Goal: Task Accomplishment & Management: Use online tool/utility

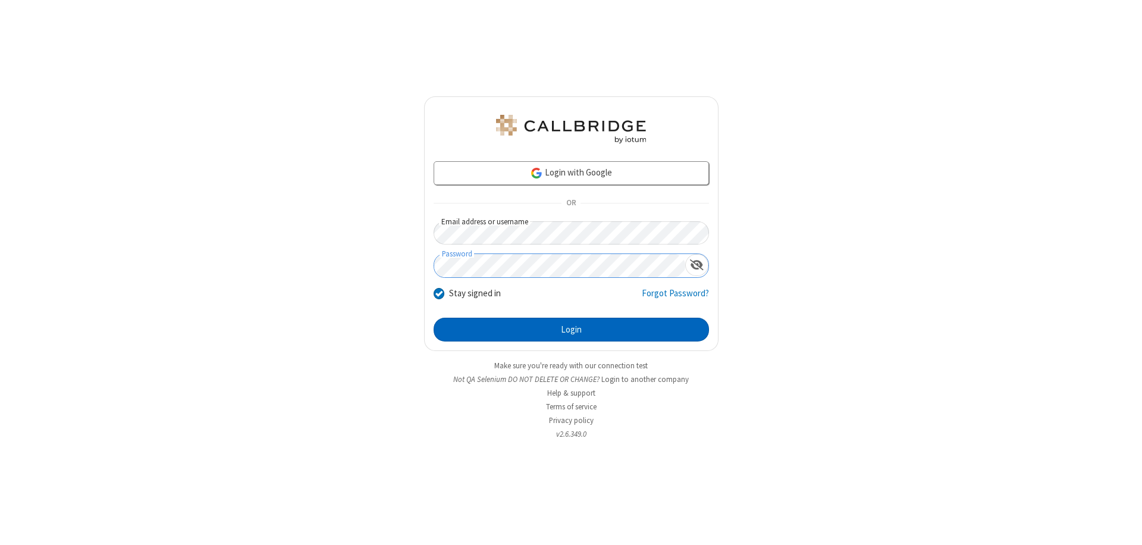
click at [571, 329] on button "Login" at bounding box center [570, 330] width 275 height 24
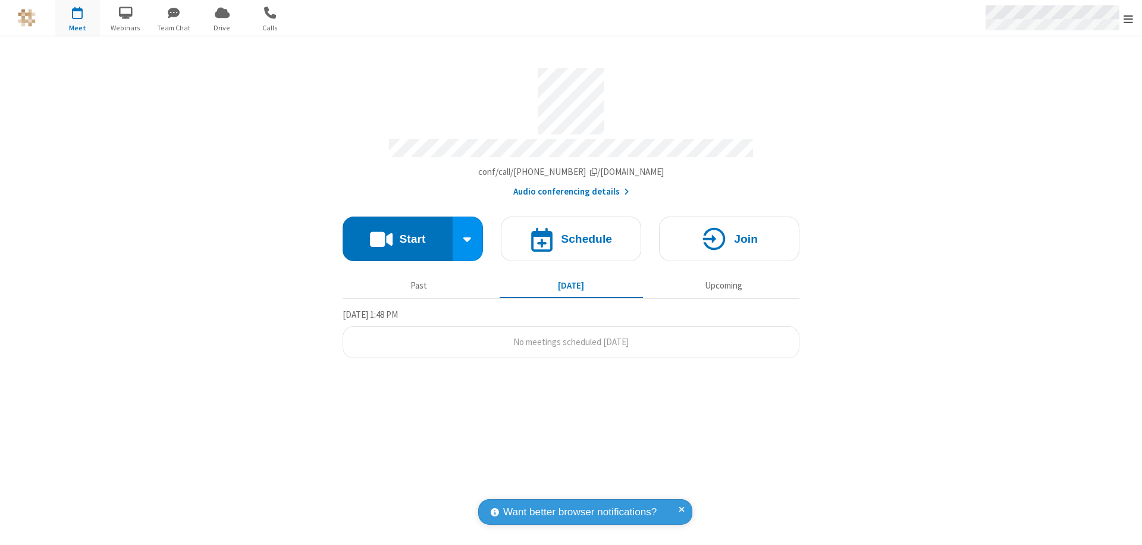
click at [1128, 18] on span "Open menu" at bounding box center [1128, 19] width 10 height 12
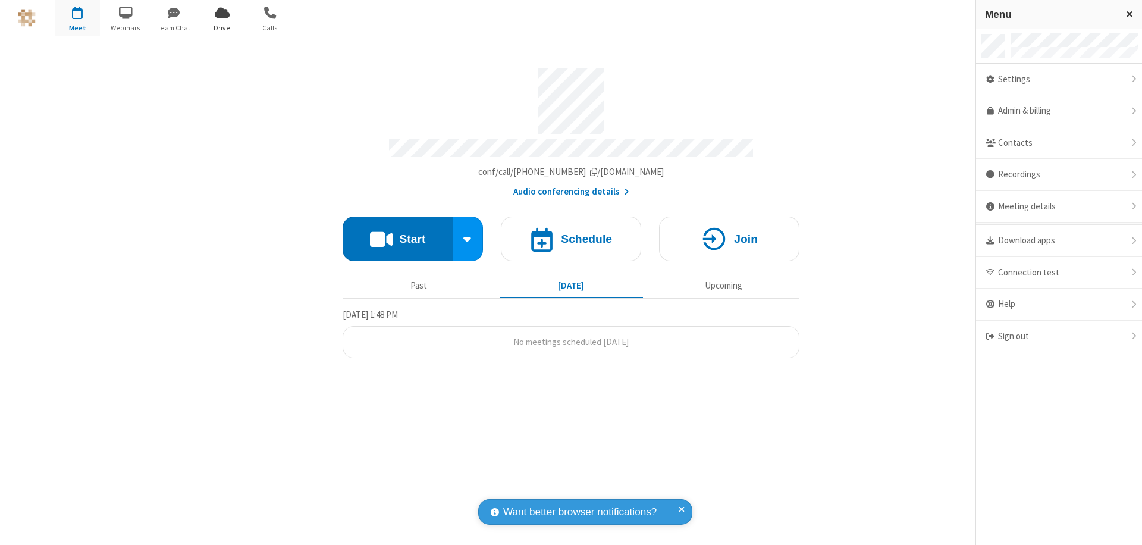
click at [222, 27] on span "Drive" at bounding box center [222, 28] width 45 height 11
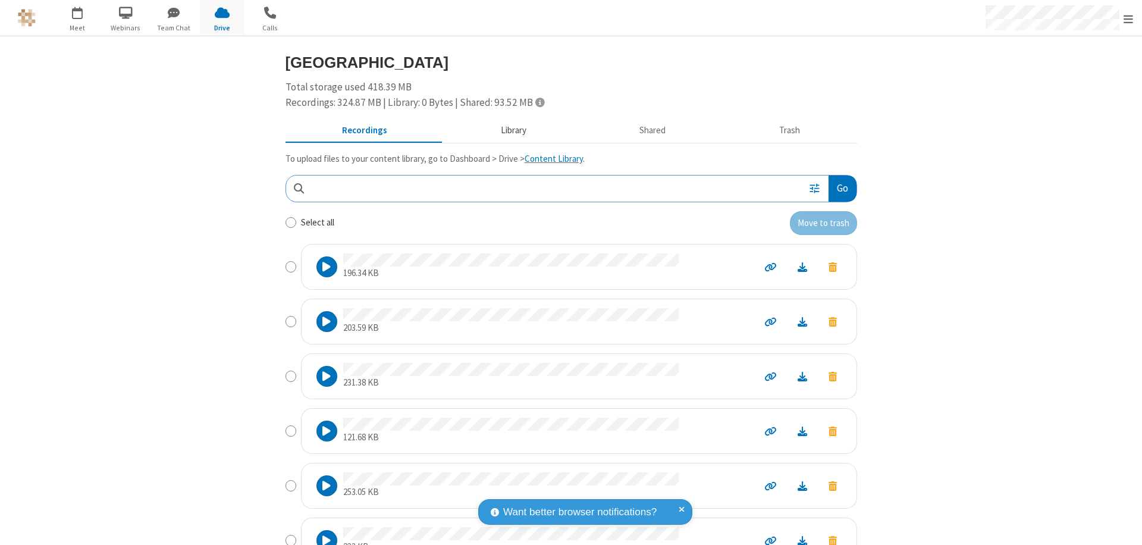
click at [507, 130] on button "Library" at bounding box center [513, 131] width 139 height 23
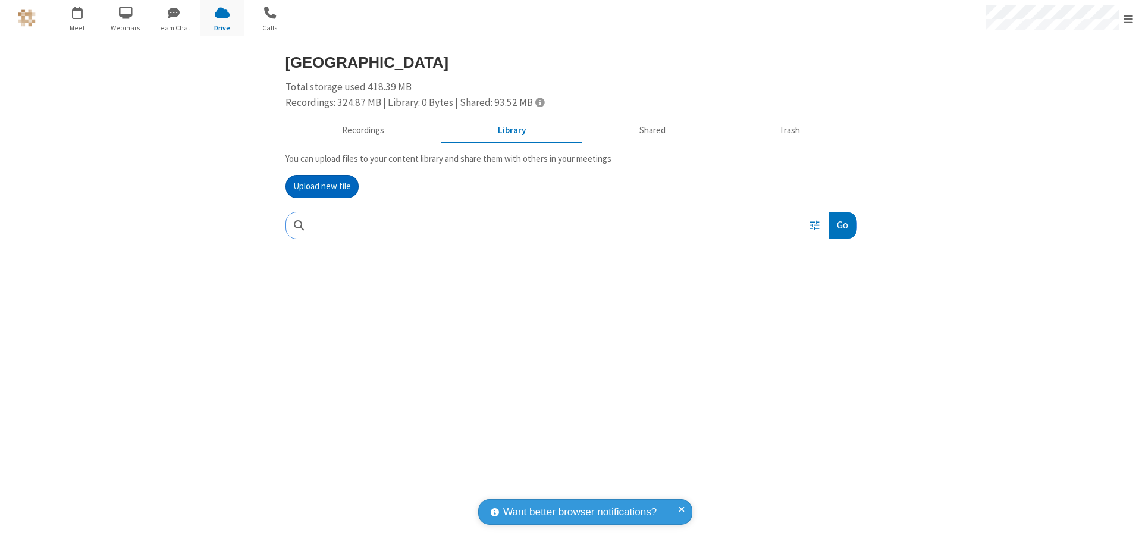
click at [322, 186] on button "Upload new file" at bounding box center [321, 187] width 73 height 24
